Goal: Find specific page/section

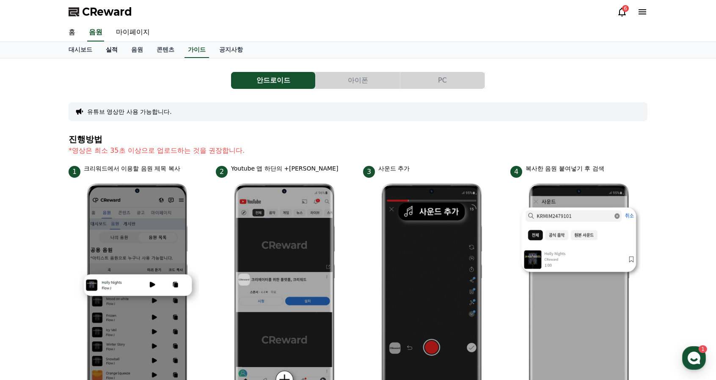
click at [103, 52] on link "실적" at bounding box center [111, 50] width 25 height 16
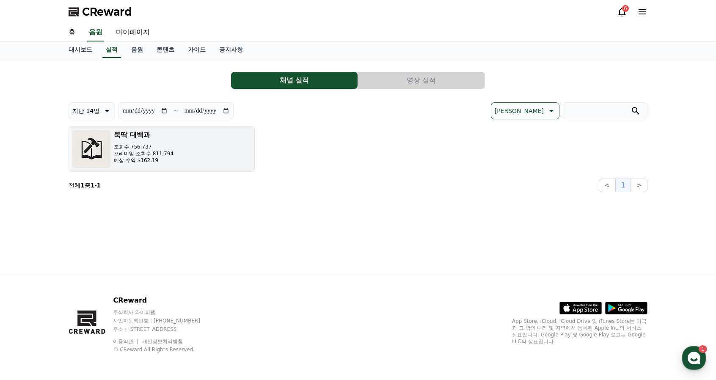
click at [208, 155] on button "뚝딱 대백과 조회수 756,737 프리미엄 조회수 811,794 예상 수익 $162.19" at bounding box center [162, 149] width 186 height 46
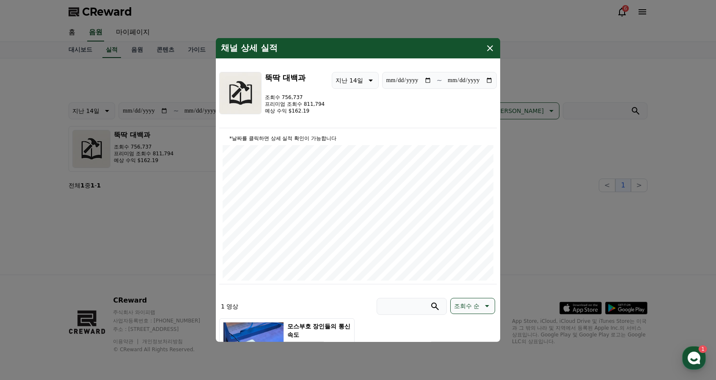
click at [488, 50] on icon "modal" at bounding box center [490, 48] width 6 height 6
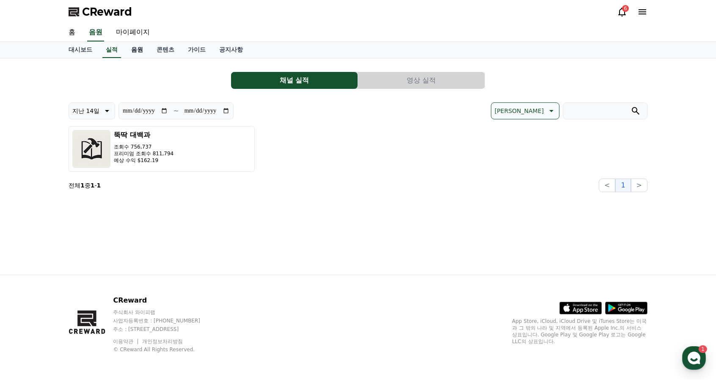
click at [131, 46] on link "음원" at bounding box center [136, 50] width 25 height 16
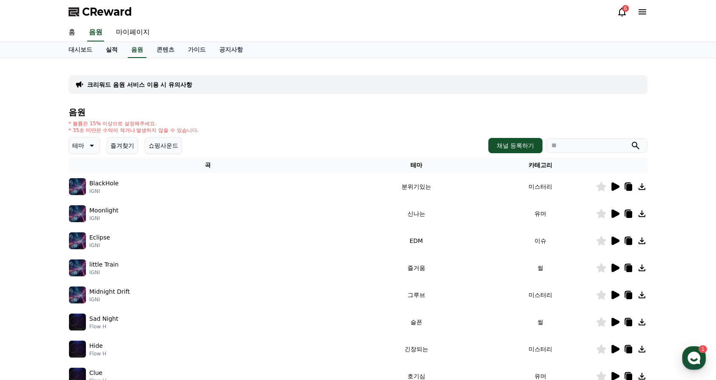
click at [110, 52] on link "실적" at bounding box center [111, 50] width 25 height 16
click at [118, 52] on link "실적" at bounding box center [111, 50] width 19 height 16
click at [91, 49] on link "대시보드" at bounding box center [80, 50] width 37 height 16
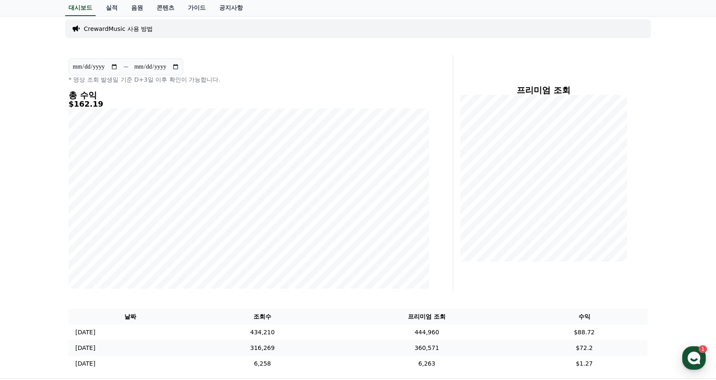
scroll to position [149, 0]
